Goal: Find specific page/section: Find specific page/section

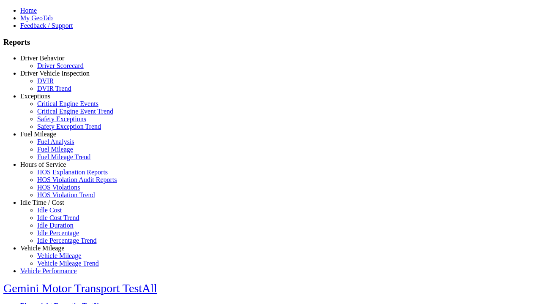
click at [49, 62] on link "Driver Behavior" at bounding box center [42, 58] width 44 height 7
click at [55, 69] on link "Driver Scorecard" at bounding box center [60, 65] width 47 height 7
